Goal: Task Accomplishment & Management: Manage account settings

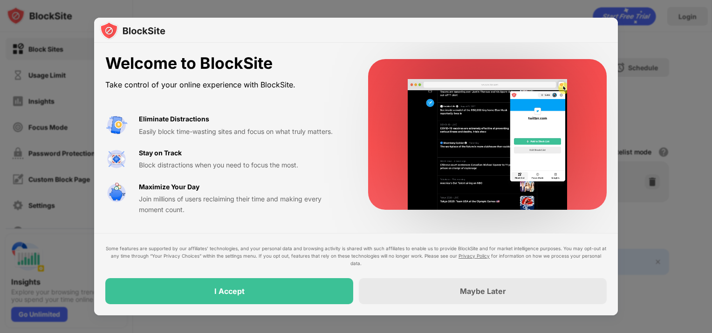
click at [434, 139] on video at bounding box center [487, 144] width 181 height 131
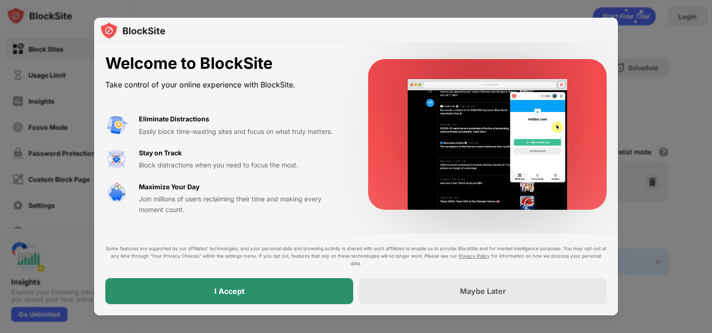
click at [229, 292] on div "I Accept" at bounding box center [229, 291] width 30 height 9
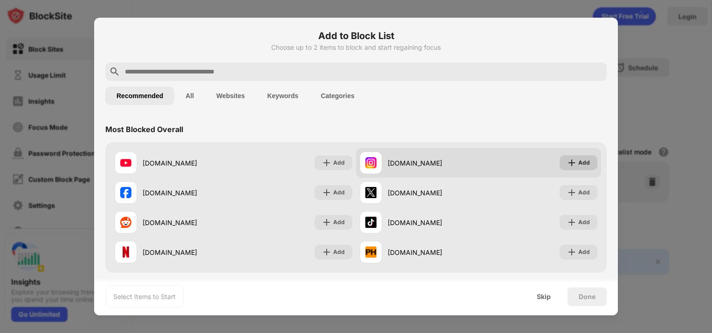
click at [578, 165] on div "Add" at bounding box center [584, 162] width 12 height 9
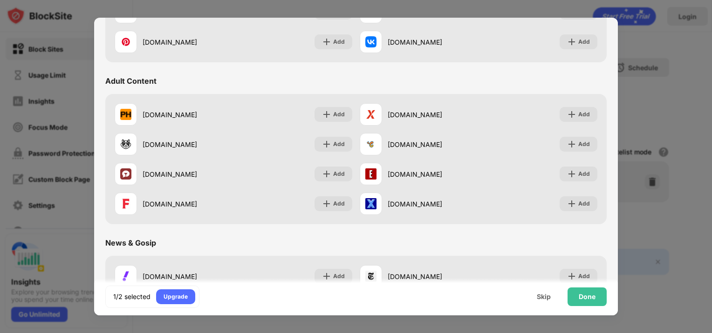
scroll to position [419, 0]
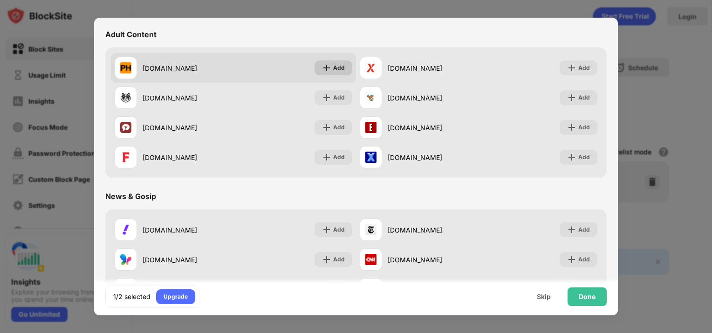
click at [334, 66] on div "Add" at bounding box center [339, 67] width 12 height 9
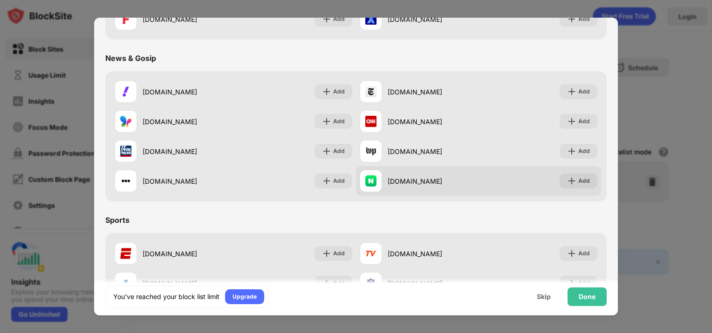
scroll to position [559, 0]
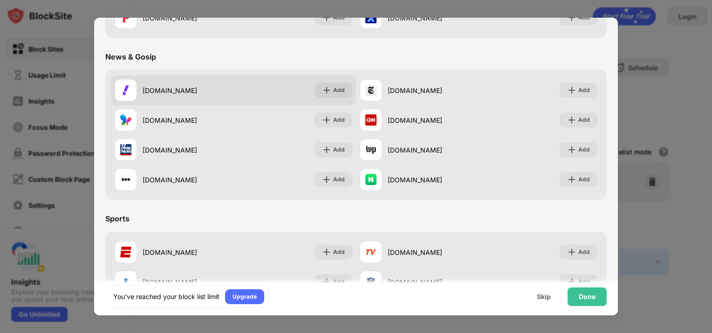
click at [329, 99] on div "[DOMAIN_NAME] Add" at bounding box center [233, 90] width 245 height 30
click at [333, 93] on div "Add" at bounding box center [339, 90] width 12 height 9
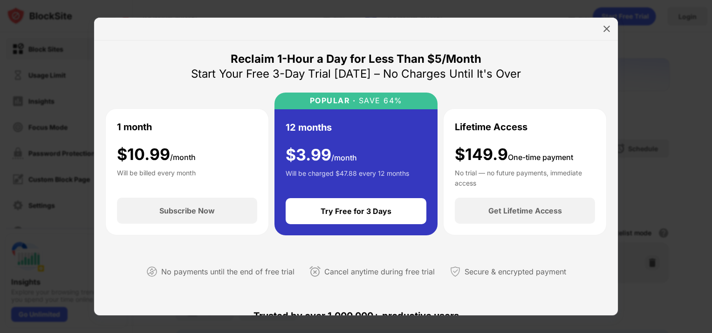
click at [631, 117] on div at bounding box center [356, 166] width 712 height 333
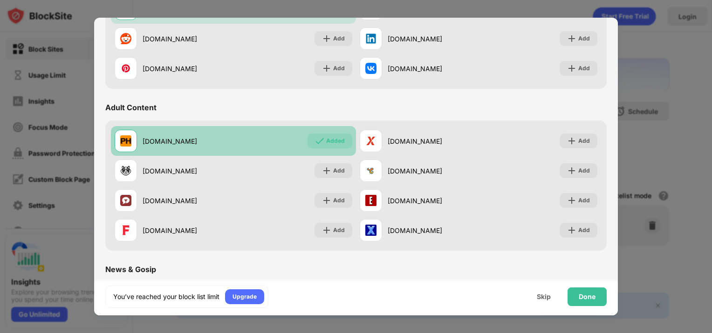
scroll to position [324, 0]
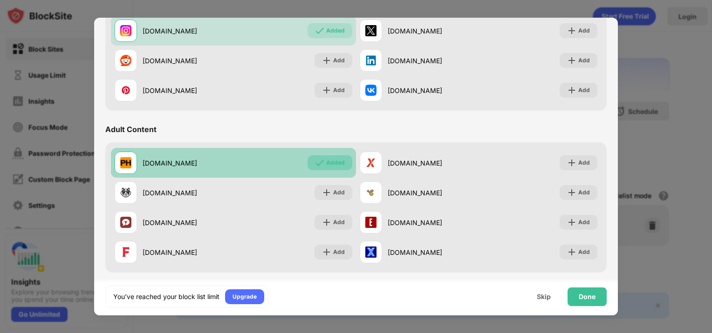
click at [335, 162] on div "Added" at bounding box center [335, 162] width 19 height 9
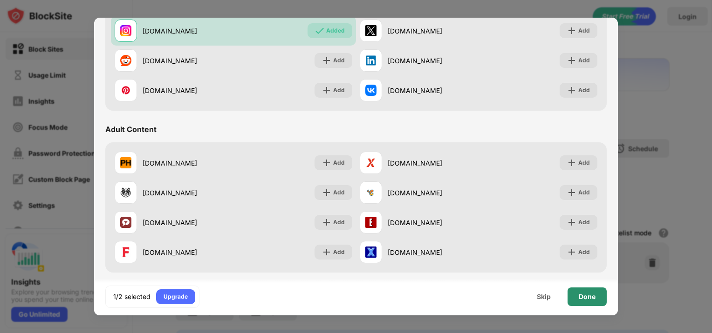
scroll to position [0, 0]
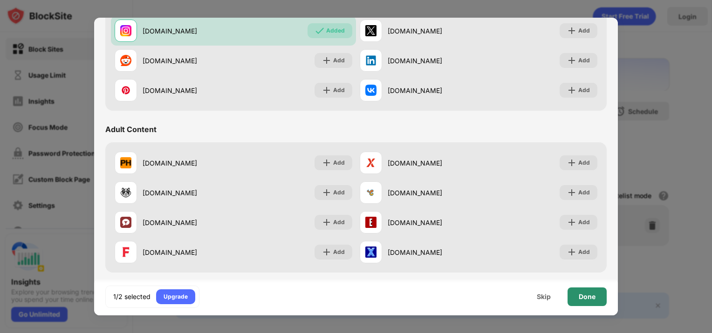
click at [590, 293] on div "Done" at bounding box center [586, 296] width 17 height 7
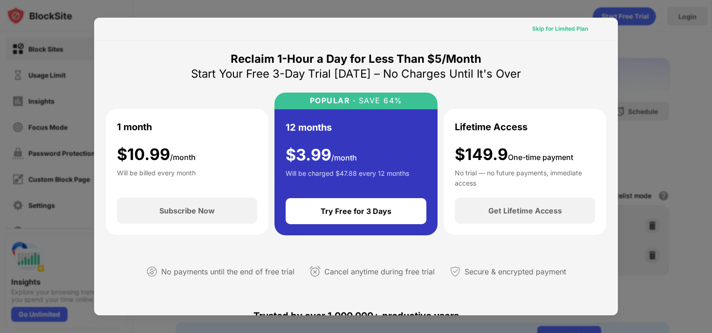
click at [559, 28] on div "Skip for Limited Plan" at bounding box center [560, 28] width 56 height 9
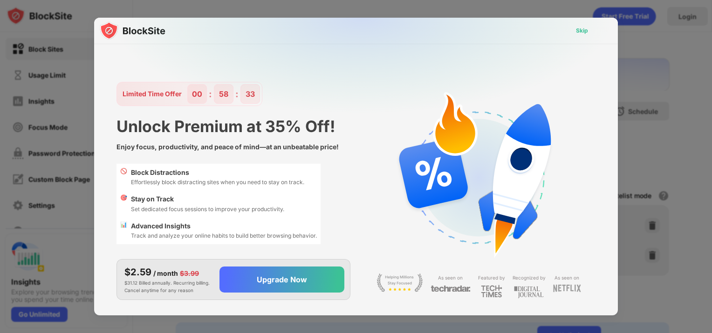
click at [577, 33] on div "Skip" at bounding box center [582, 30] width 12 height 9
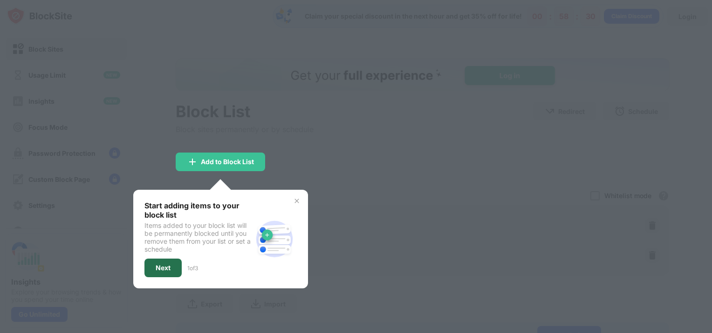
click at [166, 268] on div "Next" at bounding box center [163, 267] width 15 height 7
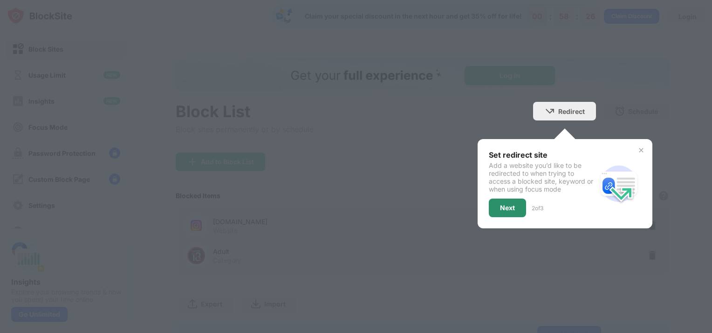
click at [500, 205] on div "Next" at bounding box center [507, 207] width 15 height 7
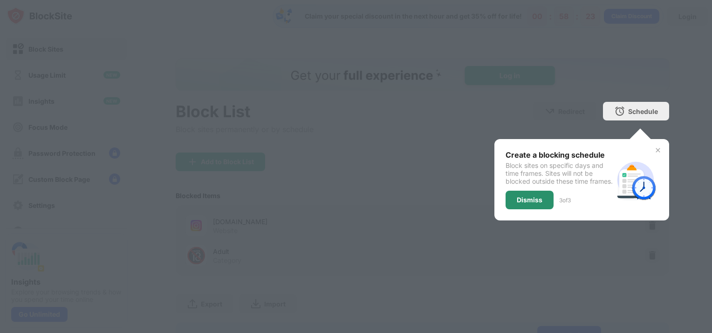
click at [523, 204] on div "Dismiss" at bounding box center [529, 200] width 26 height 7
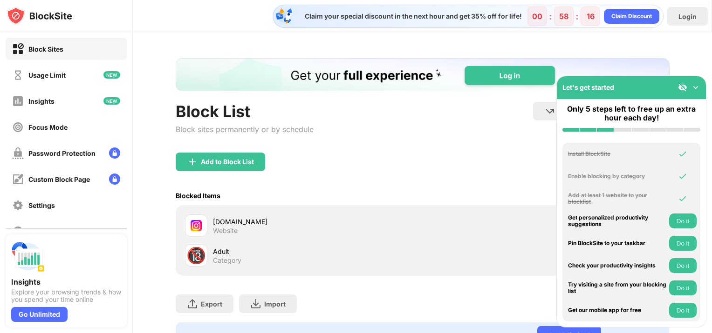
scroll to position [48, 0]
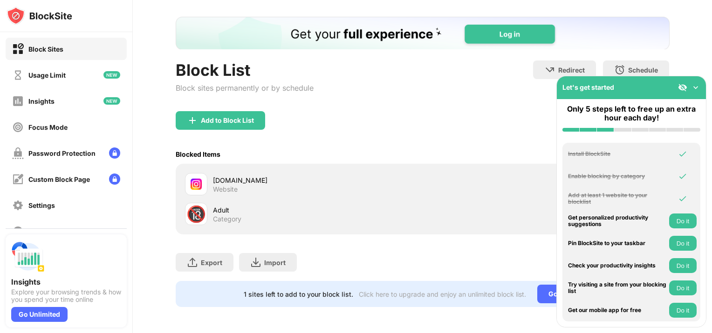
click at [429, 146] on div "Blocked Items Whitelist mode Block all websites except for those in your whitel…" at bounding box center [423, 154] width 494 height 19
click at [696, 88] on img at bounding box center [695, 87] width 9 height 9
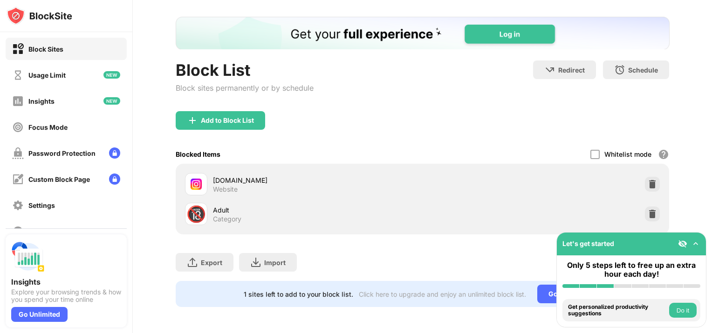
click at [222, 205] on div "Adult" at bounding box center [318, 210] width 210 height 10
click at [198, 205] on div "🔞" at bounding box center [196, 214] width 20 height 19
click at [226, 205] on div "Adult" at bounding box center [318, 210] width 210 height 10
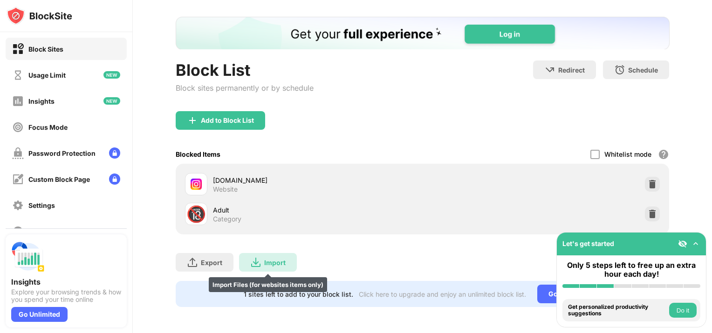
click at [278, 259] on div "Import" at bounding box center [274, 263] width 21 height 8
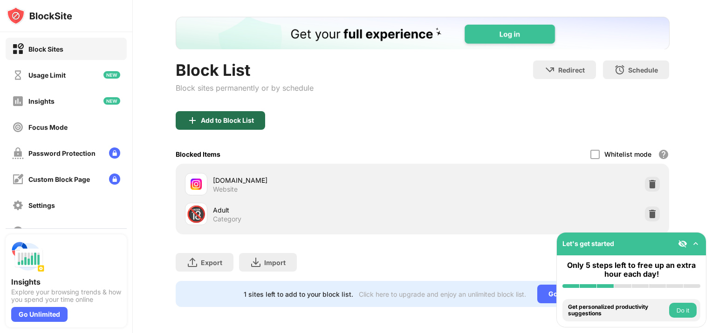
click at [258, 119] on div "Add to Block List" at bounding box center [220, 120] width 89 height 19
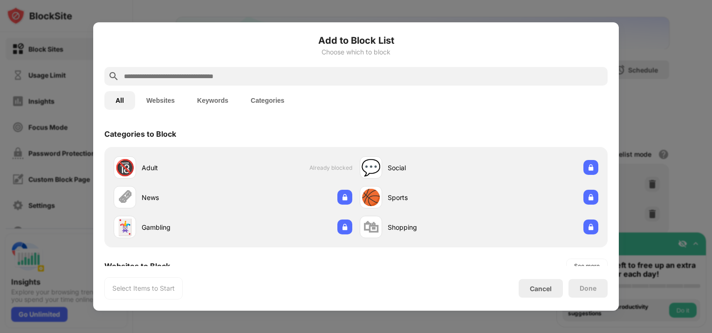
click at [245, 99] on button "Categories" at bounding box center [267, 100] width 56 height 19
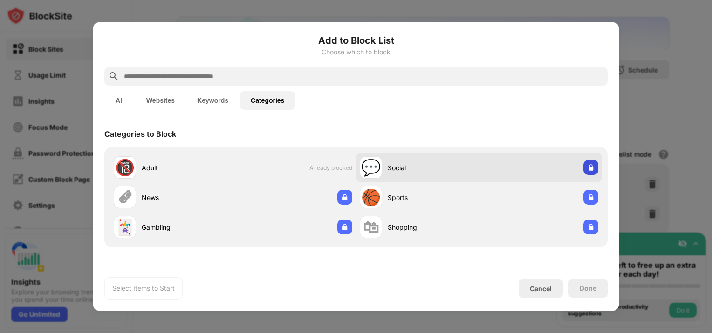
click at [594, 168] on img at bounding box center [590, 167] width 9 height 9
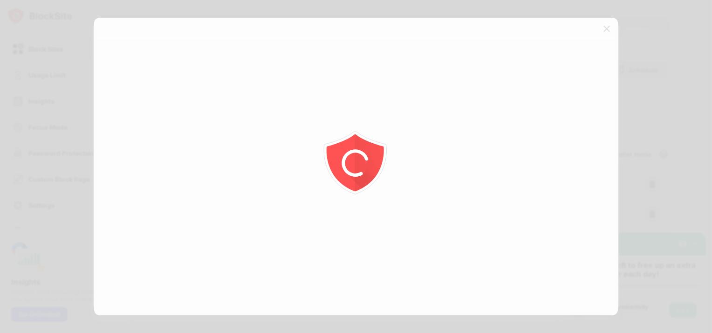
click at [606, 27] on div at bounding box center [356, 166] width 712 height 333
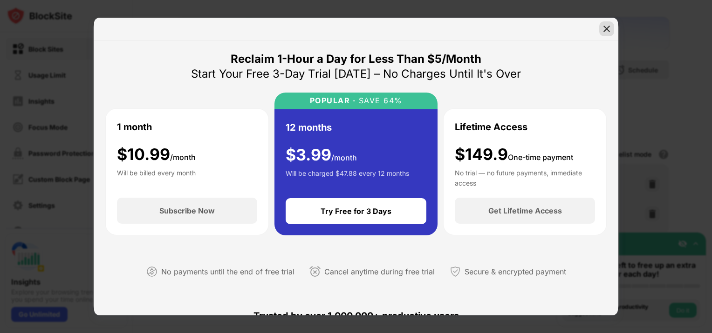
click at [609, 30] on img at bounding box center [606, 28] width 9 height 9
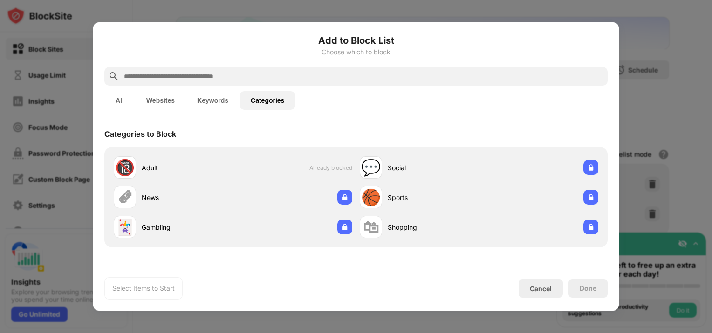
click at [217, 91] on div "All Websites Keywords Categories" at bounding box center [355, 101] width 503 height 30
click at [219, 99] on button "Keywords" at bounding box center [213, 100] width 54 height 19
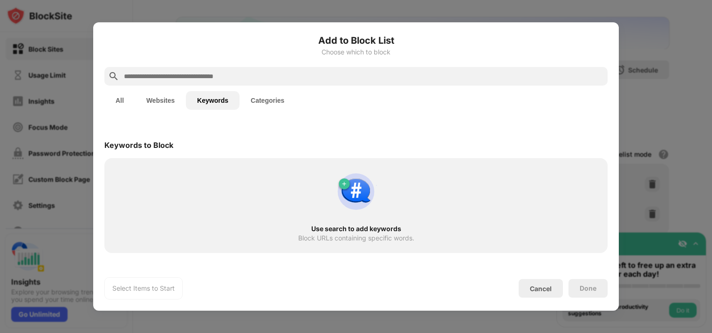
click at [155, 101] on button "Websites" at bounding box center [160, 100] width 51 height 19
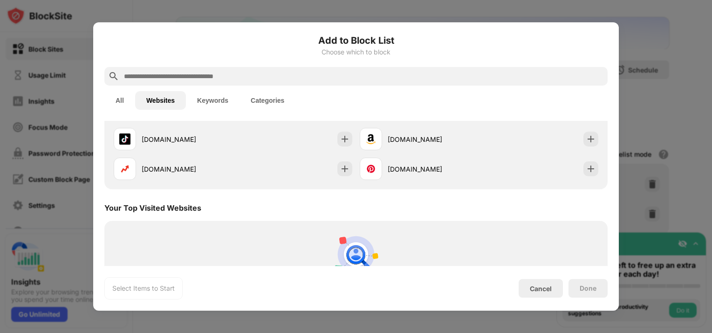
scroll to position [186, 0]
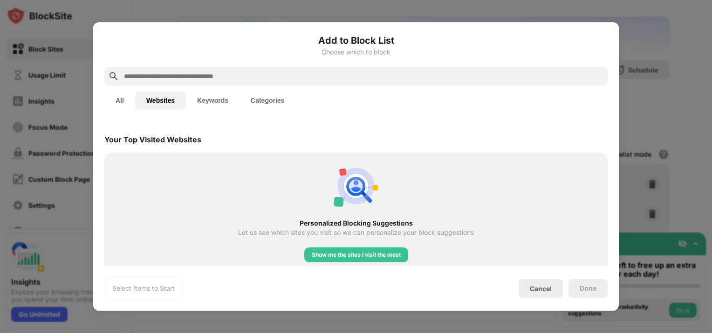
click at [114, 102] on button "All" at bounding box center [119, 100] width 31 height 19
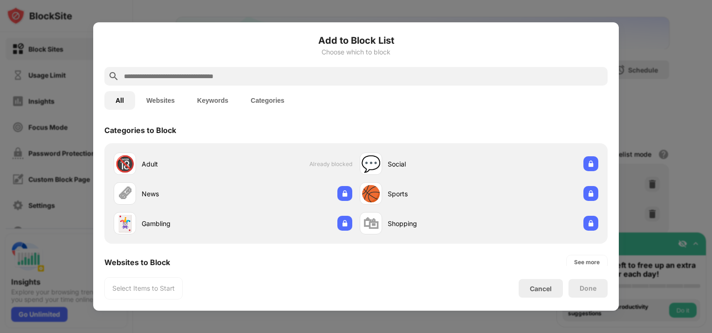
scroll to position [0, 0]
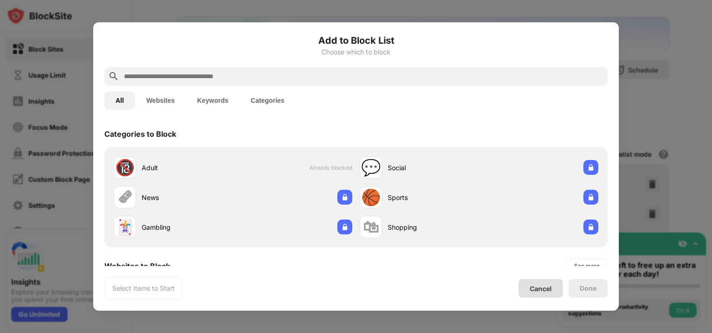
click at [542, 288] on div "Cancel" at bounding box center [540, 289] width 22 height 8
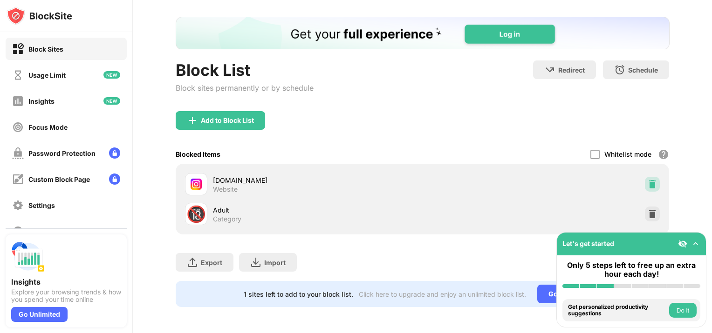
click at [648, 180] on img at bounding box center [651, 184] width 9 height 9
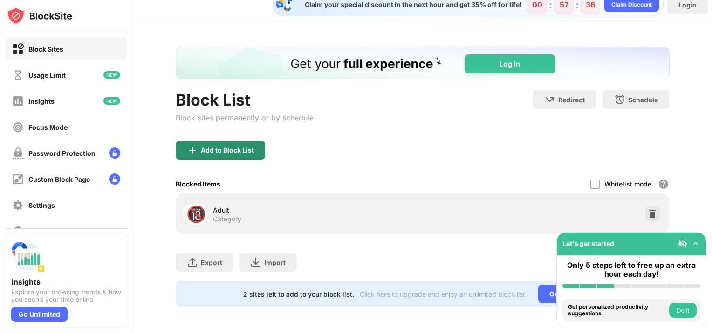
click at [199, 143] on div "Add to Block List" at bounding box center [220, 150] width 89 height 19
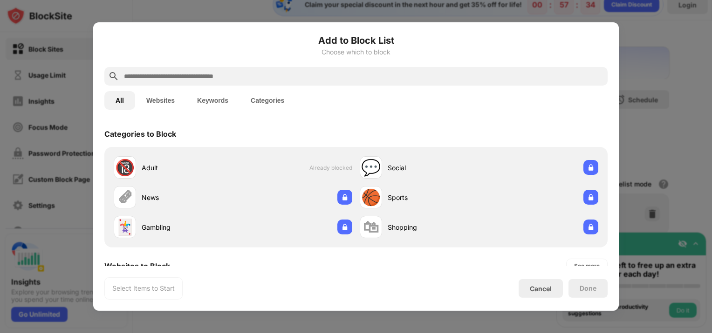
click at [257, 101] on button "Categories" at bounding box center [267, 100] width 56 height 19
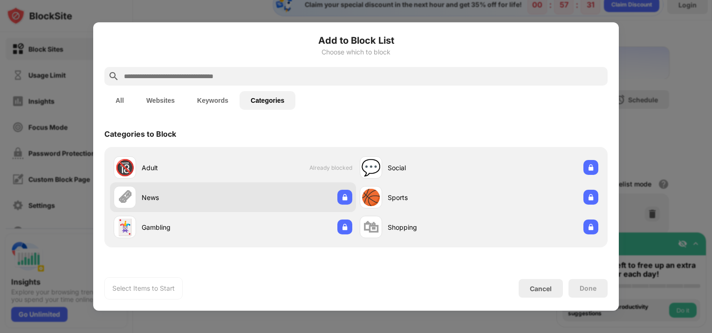
click at [222, 194] on div "News" at bounding box center [187, 198] width 91 height 10
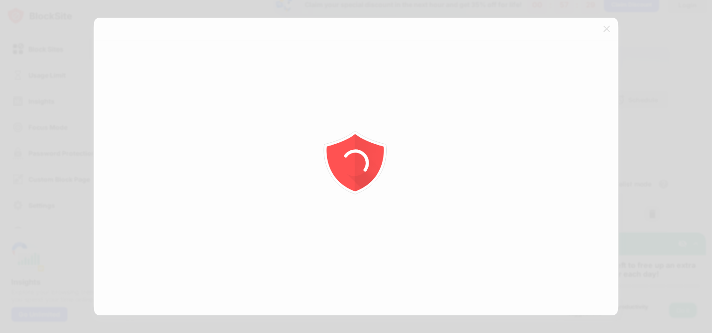
click at [609, 28] on div at bounding box center [356, 166] width 712 height 333
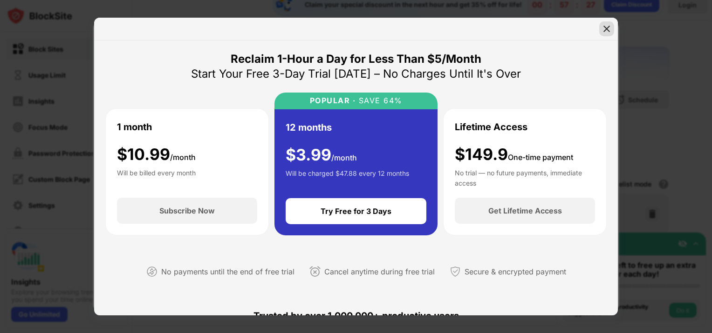
click at [603, 29] on img at bounding box center [606, 28] width 9 height 9
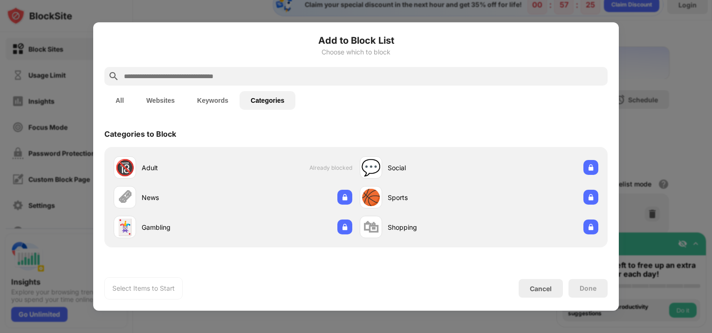
click at [166, 101] on button "Websites" at bounding box center [160, 100] width 51 height 19
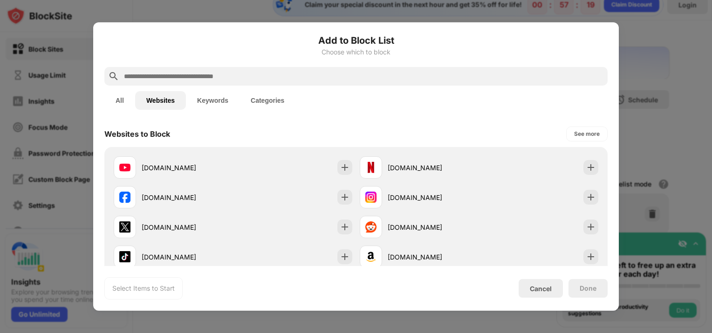
click at [128, 107] on button "All" at bounding box center [119, 100] width 31 height 19
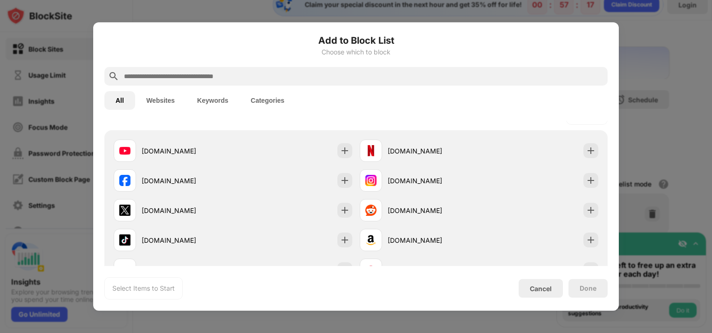
scroll to position [140, 0]
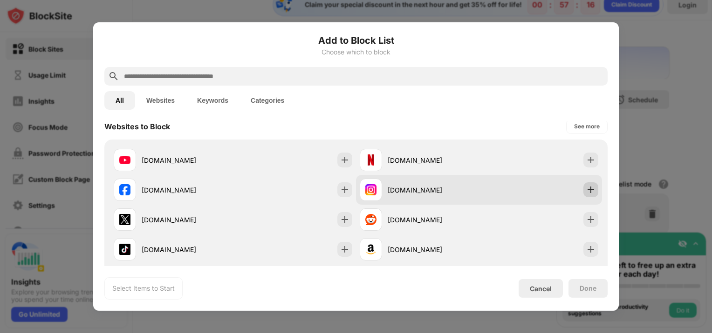
click at [586, 190] on img at bounding box center [590, 189] width 9 height 9
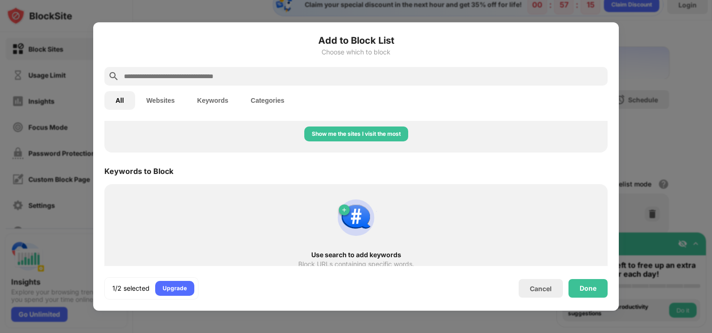
scroll to position [453, 0]
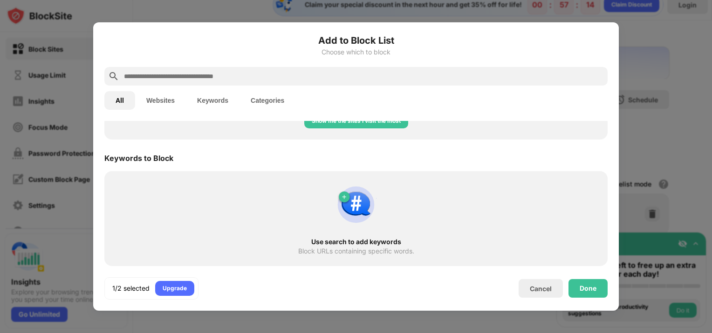
click at [261, 81] on input "text" at bounding box center [363, 76] width 481 height 11
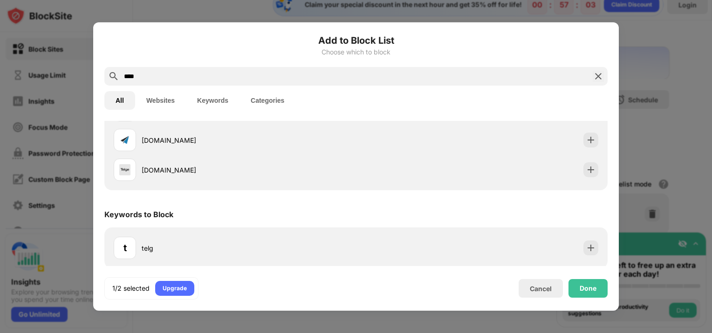
scroll to position [149, 0]
type input "****"
click at [542, 287] on div "Cancel" at bounding box center [540, 289] width 22 height 8
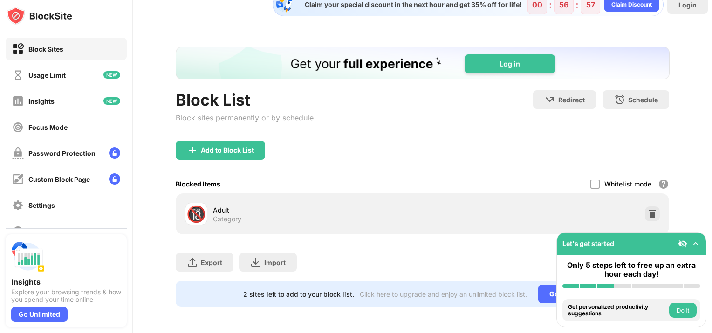
scroll to position [0, 0]
click at [98, 108] on div "Insights" at bounding box center [66, 101] width 121 height 22
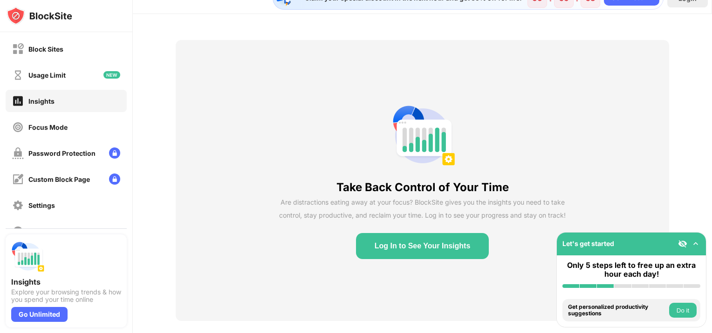
click at [102, 78] on div "Usage Limit" at bounding box center [66, 75] width 121 height 22
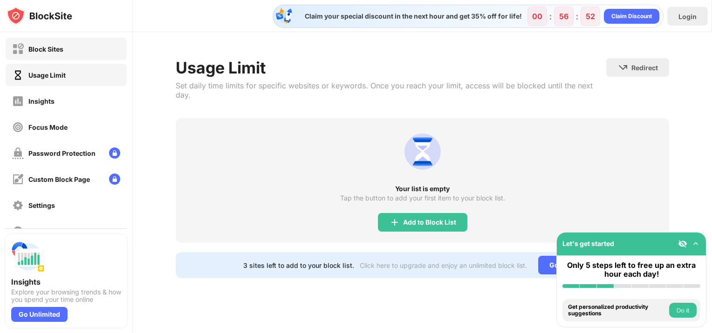
click at [106, 55] on div "Block Sites" at bounding box center [66, 49] width 121 height 22
